Goal: Task Accomplishment & Management: Manage account settings

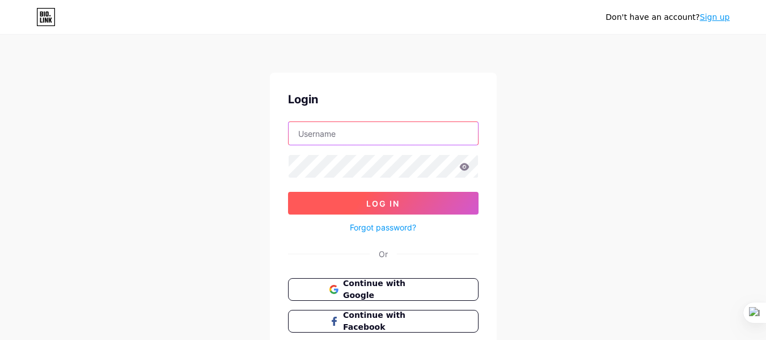
type input "[EMAIL_ADDRESS][DOMAIN_NAME]"
click at [328, 199] on button "Log In" at bounding box center [383, 203] width 191 height 23
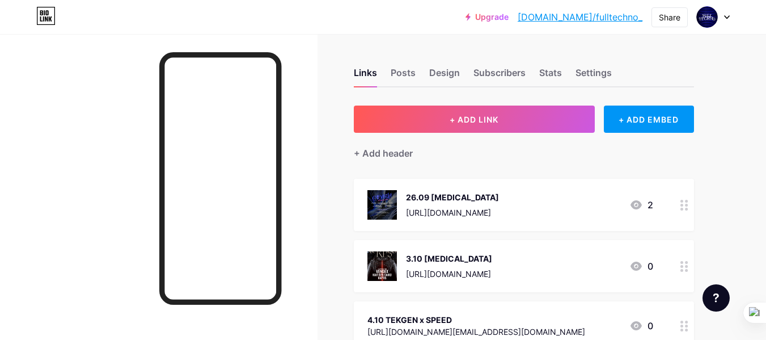
scroll to position [57, 0]
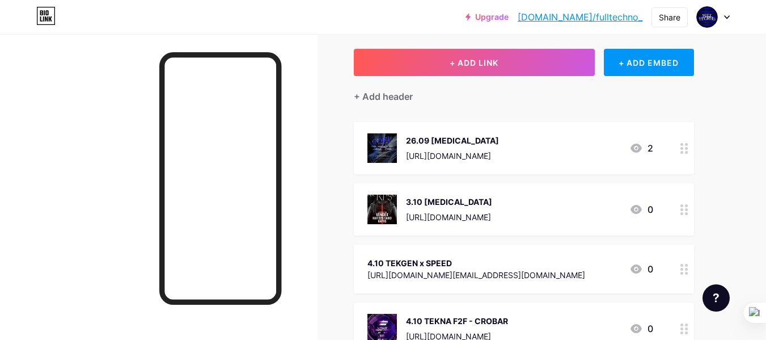
click at [689, 150] on div at bounding box center [684, 148] width 19 height 52
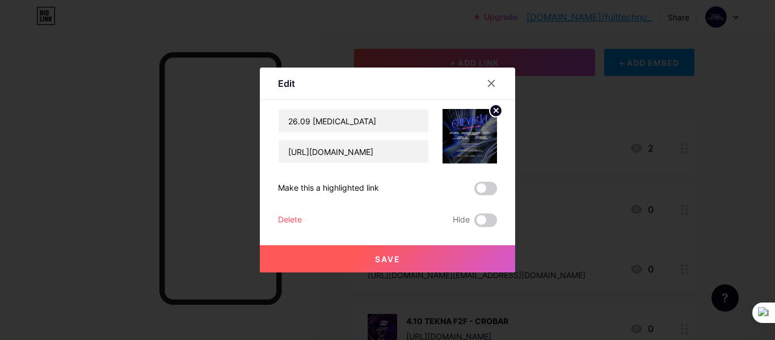
click at [294, 221] on div "Delete" at bounding box center [290, 220] width 24 height 14
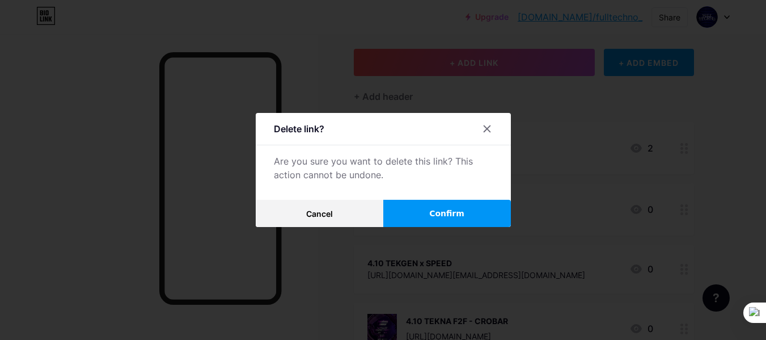
click at [461, 212] on span "Confirm" at bounding box center [446, 214] width 35 height 12
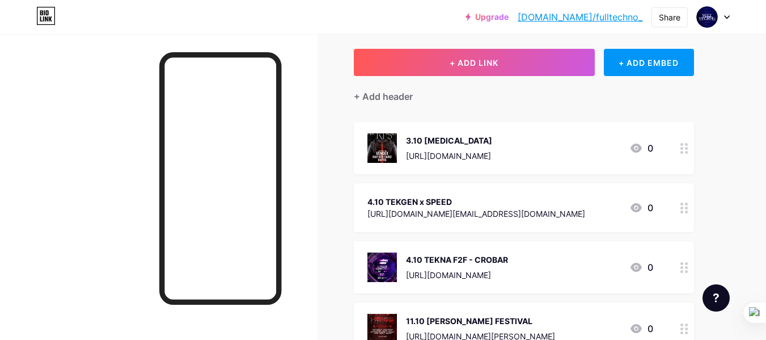
click at [687, 150] on icon at bounding box center [685, 148] width 8 height 11
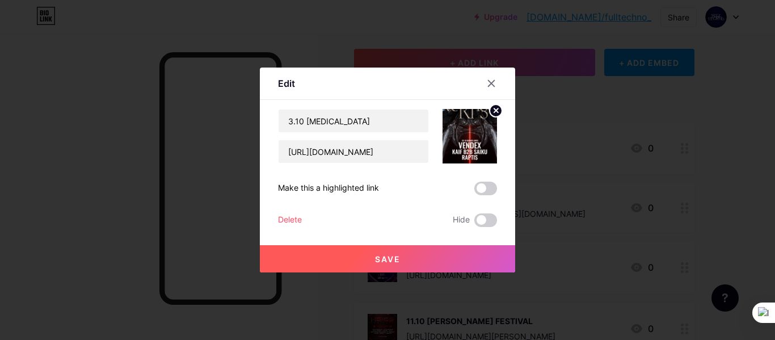
click at [293, 218] on div "Delete" at bounding box center [290, 220] width 24 height 14
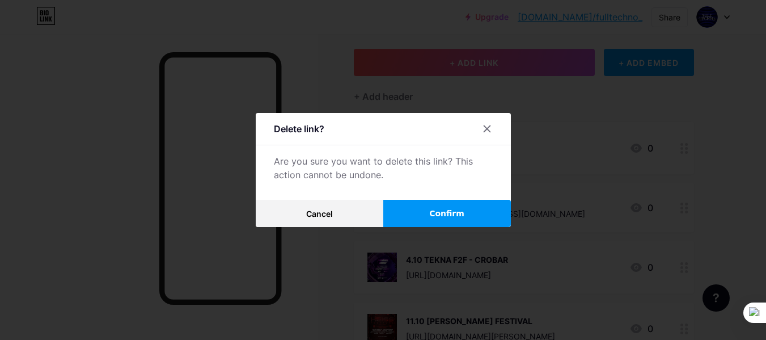
click at [427, 214] on button "Confirm" at bounding box center [447, 213] width 128 height 27
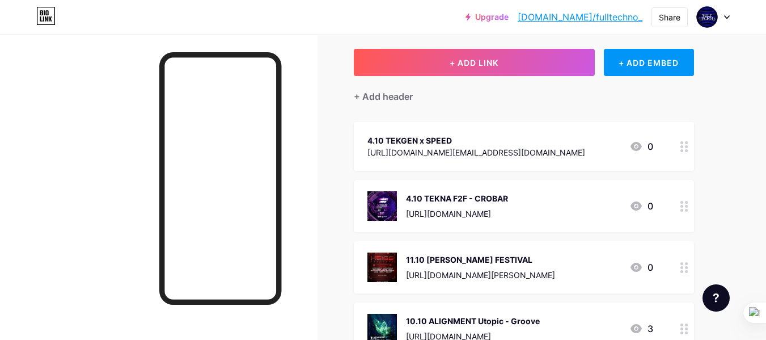
click at [688, 145] on icon at bounding box center [685, 146] width 8 height 11
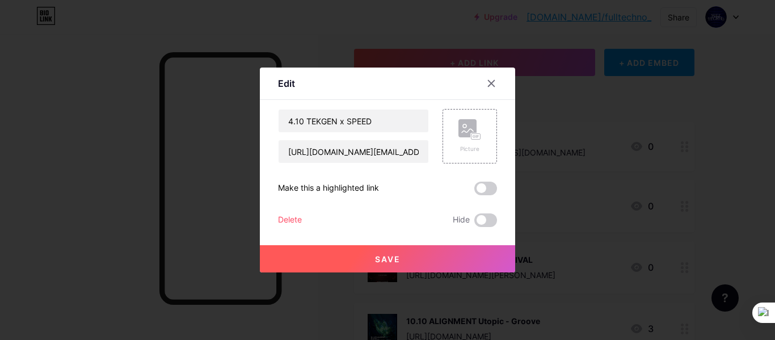
click at [293, 221] on div "Delete" at bounding box center [290, 220] width 24 height 14
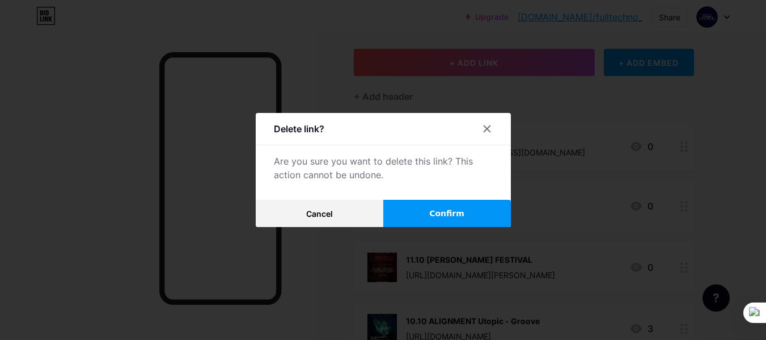
click at [410, 209] on button "Confirm" at bounding box center [447, 213] width 128 height 27
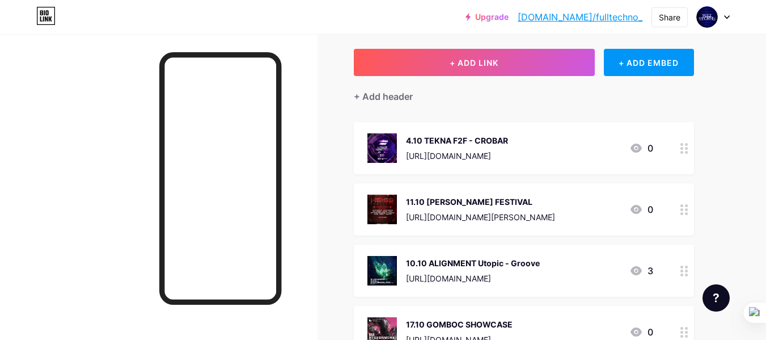
click at [686, 150] on icon at bounding box center [685, 148] width 8 height 11
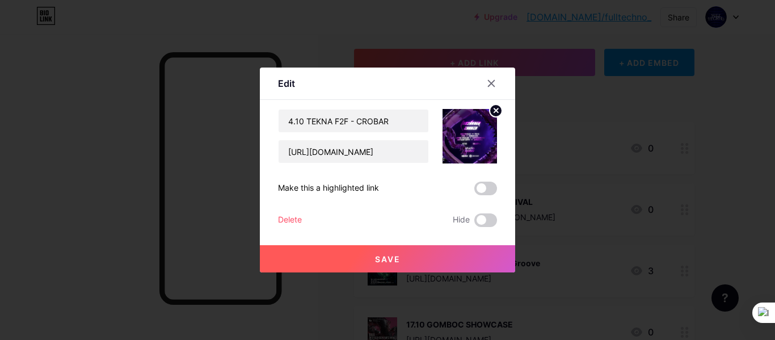
drag, startPoint x: 273, startPoint y: 224, endPoint x: 303, endPoint y: 217, distance: 30.8
click at [276, 222] on div "Edit Content YouTube Play YouTube video without leaving your page. ADD Vimeo Pl…" at bounding box center [387, 169] width 255 height 205
drag, startPoint x: 277, startPoint y: 221, endPoint x: 299, endPoint y: 217, distance: 22.4
click at [277, 221] on div "Edit Content YouTube Play YouTube video without leaving your page. ADD Vimeo Pl…" at bounding box center [387, 169] width 255 height 205
click at [301, 216] on div "Delete" at bounding box center [290, 220] width 24 height 14
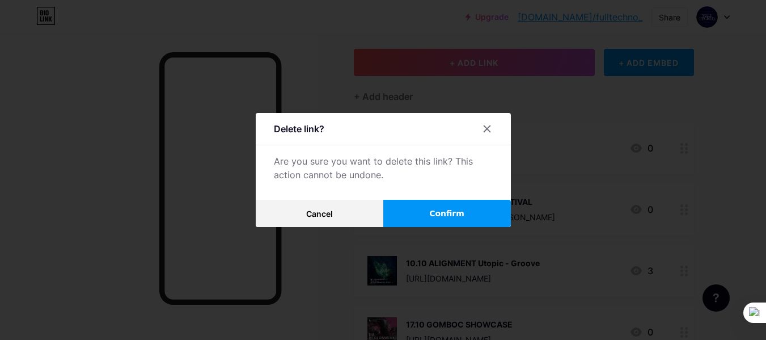
click at [454, 205] on button "Confirm" at bounding box center [447, 213] width 128 height 27
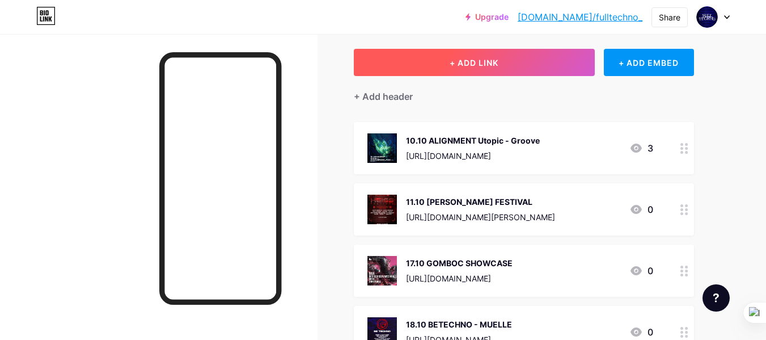
click at [400, 59] on button "+ ADD LINK" at bounding box center [474, 62] width 241 height 27
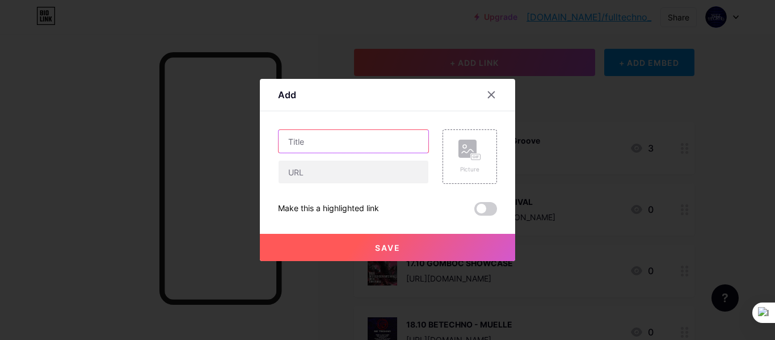
click at [315, 132] on input "text" at bounding box center [353, 141] width 150 height 23
type input "11.10 PARANOID X MELT"
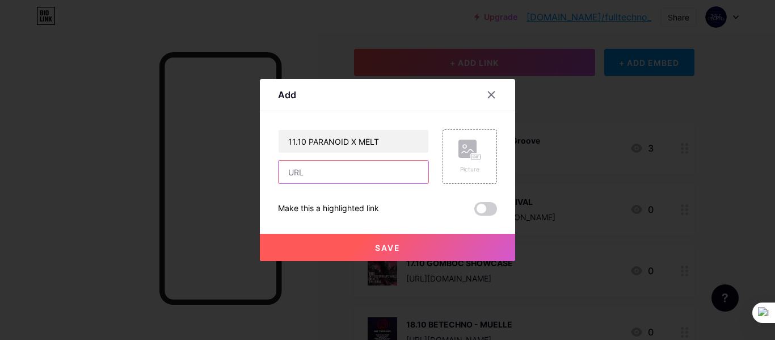
click at [305, 171] on input "text" at bounding box center [353, 172] width 150 height 23
paste input "[URL][DOMAIN_NAME]"
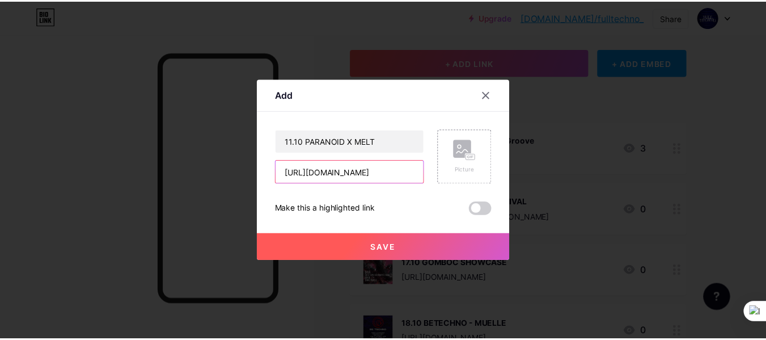
scroll to position [0, 650]
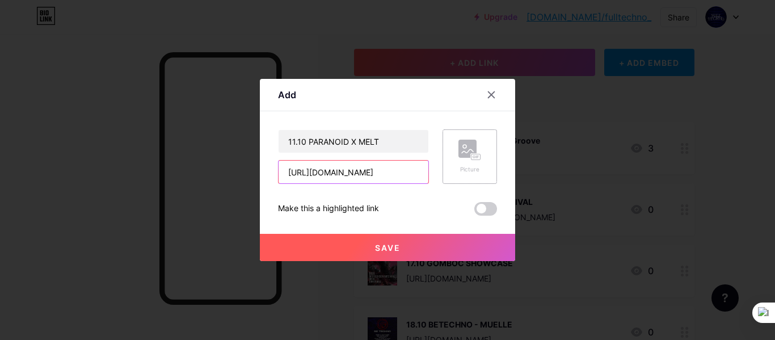
type input "[URL][DOMAIN_NAME]"
click at [463, 168] on div "Picture" at bounding box center [469, 169] width 23 height 9
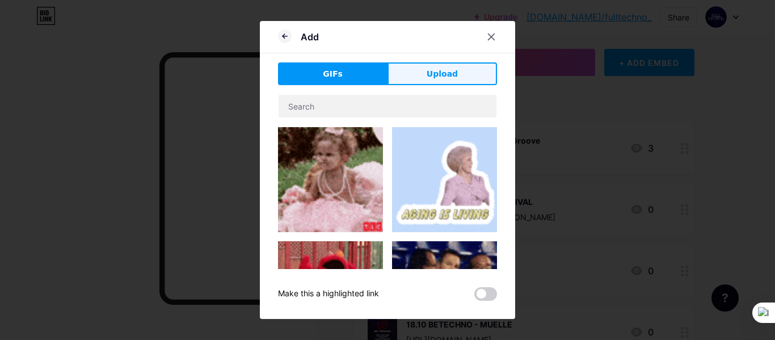
click at [428, 69] on span "Upload" at bounding box center [442, 74] width 31 height 12
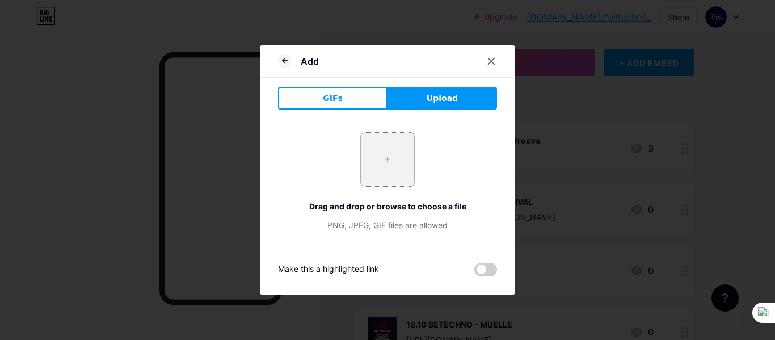
click at [399, 171] on input "file" at bounding box center [387, 159] width 53 height 53
type input "C:\fakepath\PassLine_10.11_Paranoid.png"
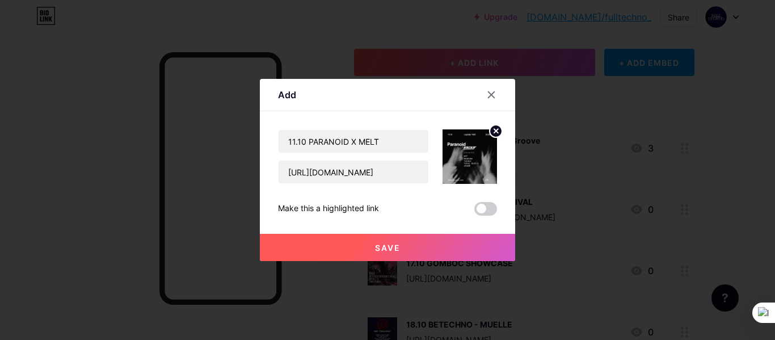
click at [339, 249] on button "Save" at bounding box center [387, 247] width 255 height 27
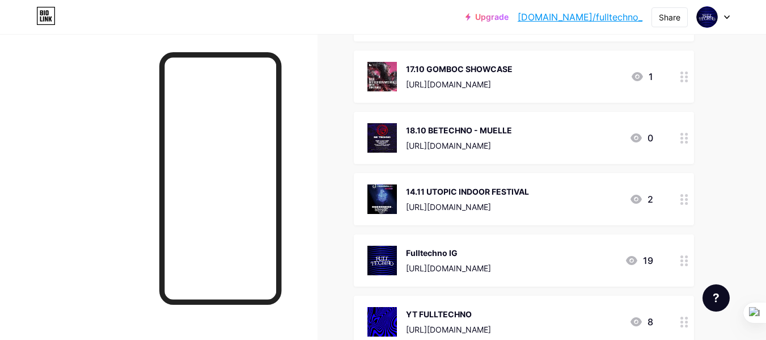
scroll to position [340, 0]
